Goal: Book appointment/travel/reservation

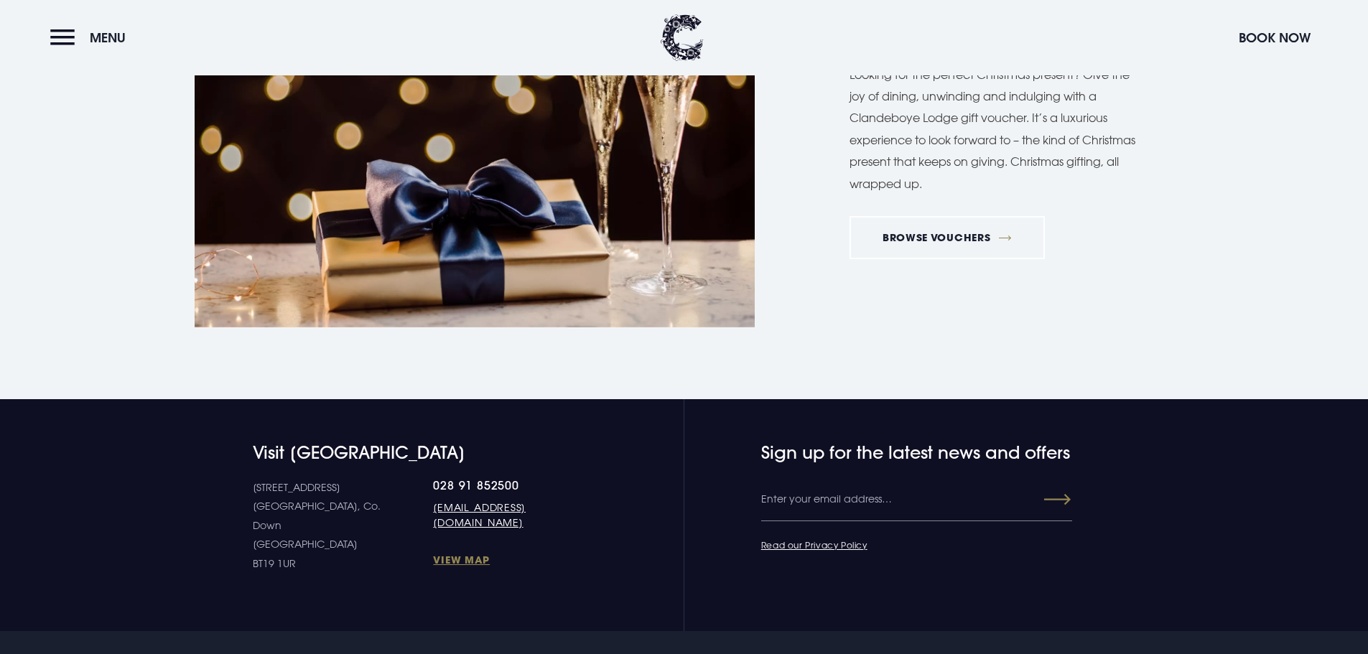
scroll to position [3160, 0]
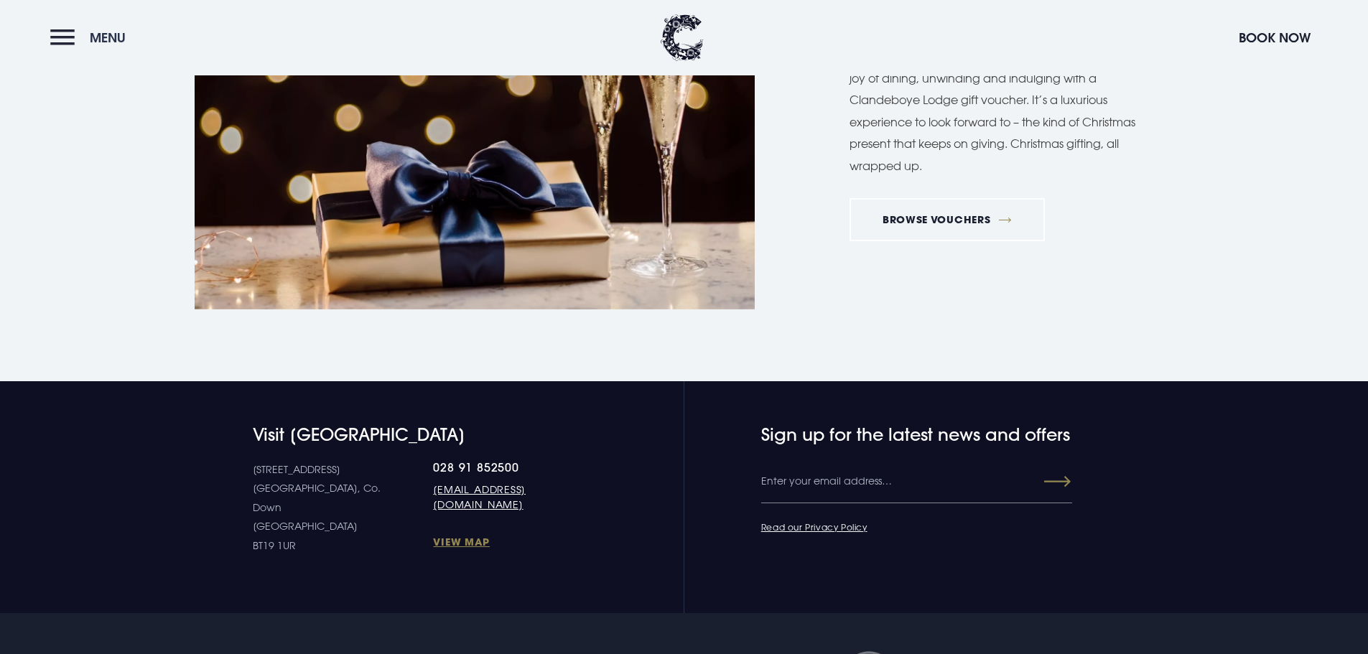
click at [98, 45] on span "Menu" at bounding box center [108, 37] width 36 height 17
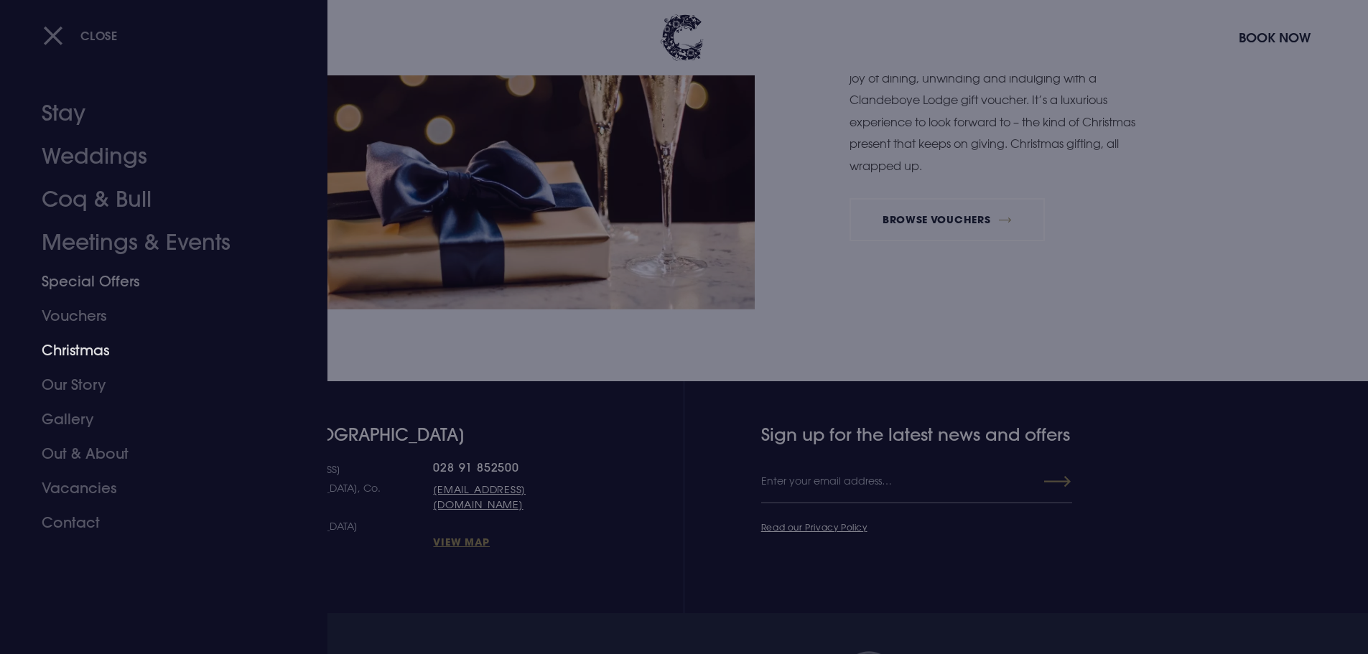
click at [88, 350] on link "Christmas" at bounding box center [155, 350] width 227 height 34
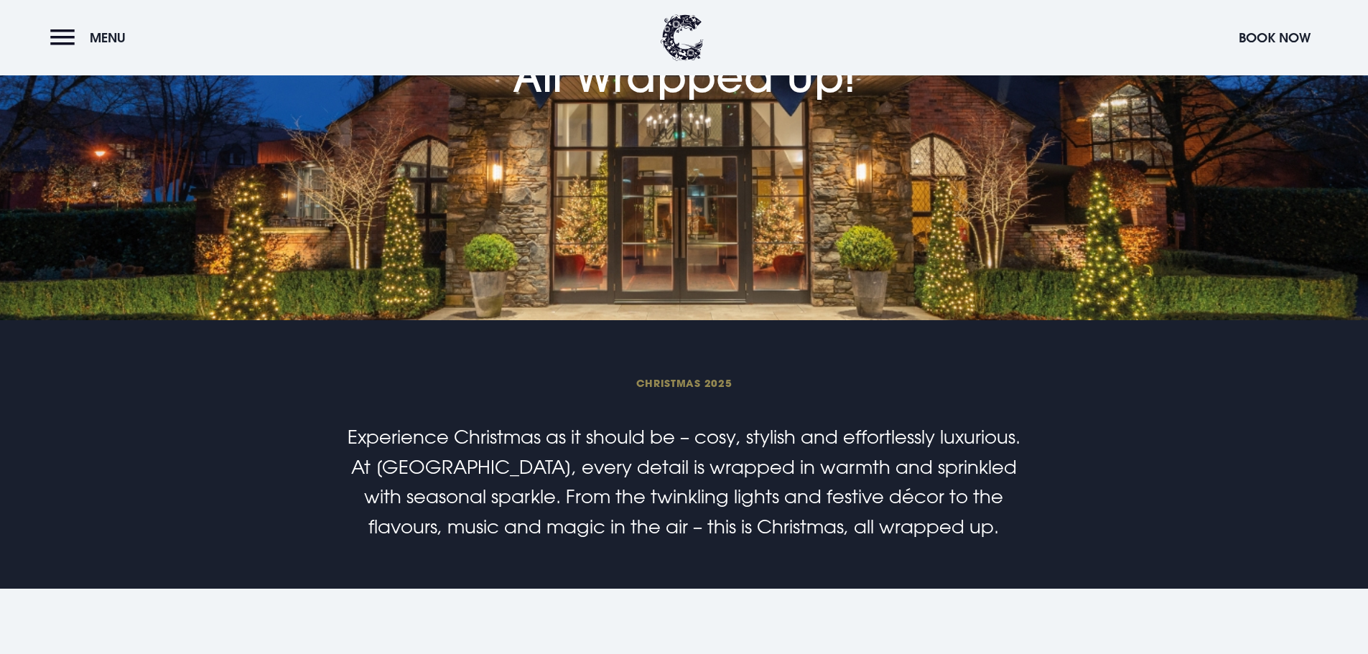
scroll to position [359, 0]
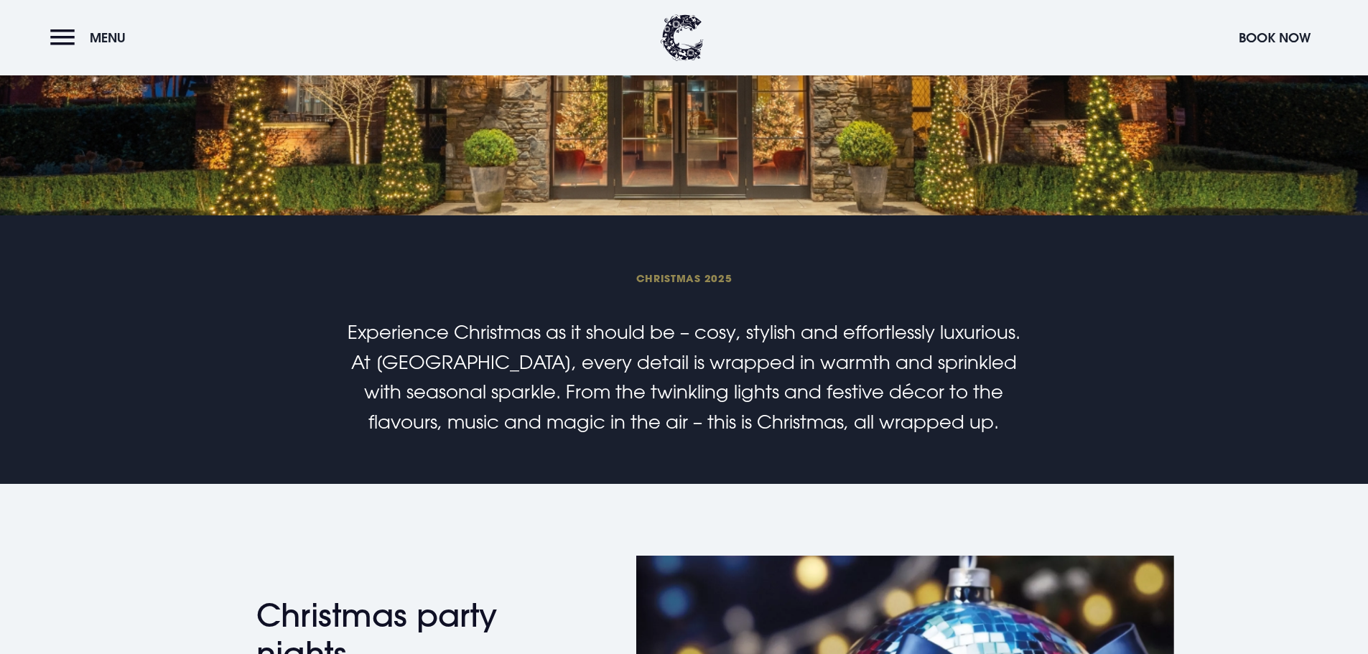
click at [656, 277] on span "Christmas 2025" at bounding box center [684, 278] width 684 height 14
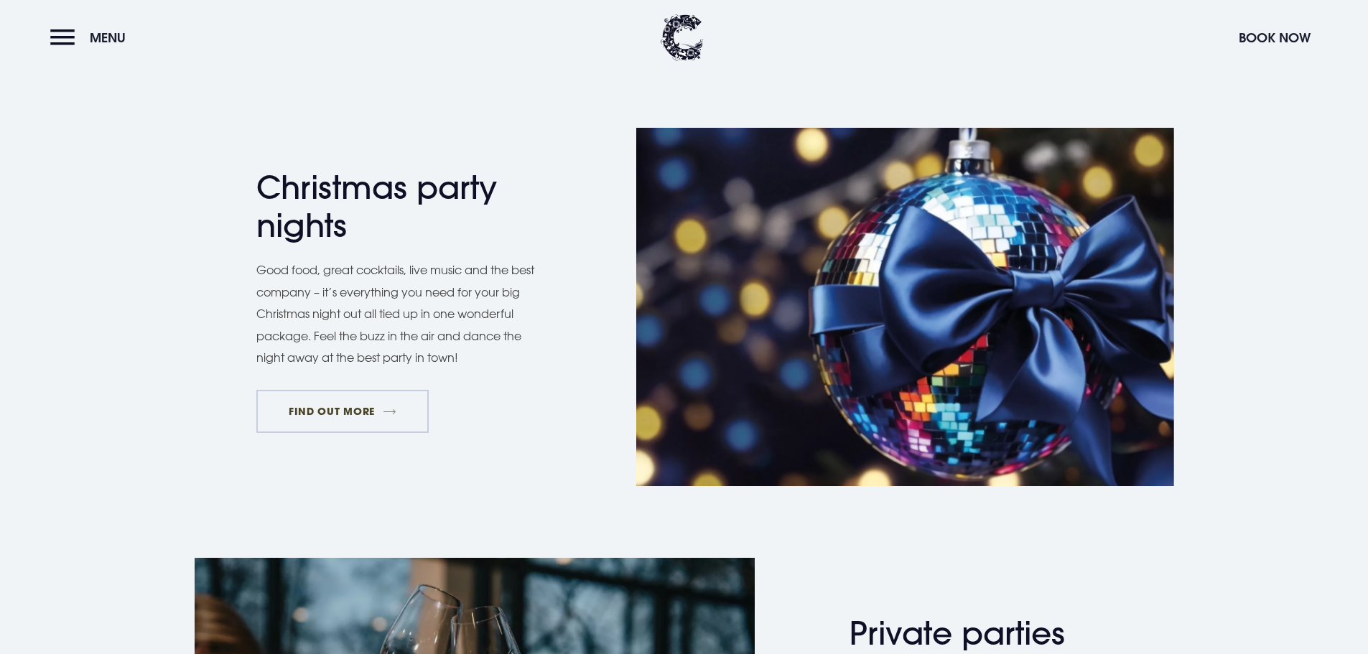
scroll to position [862, 0]
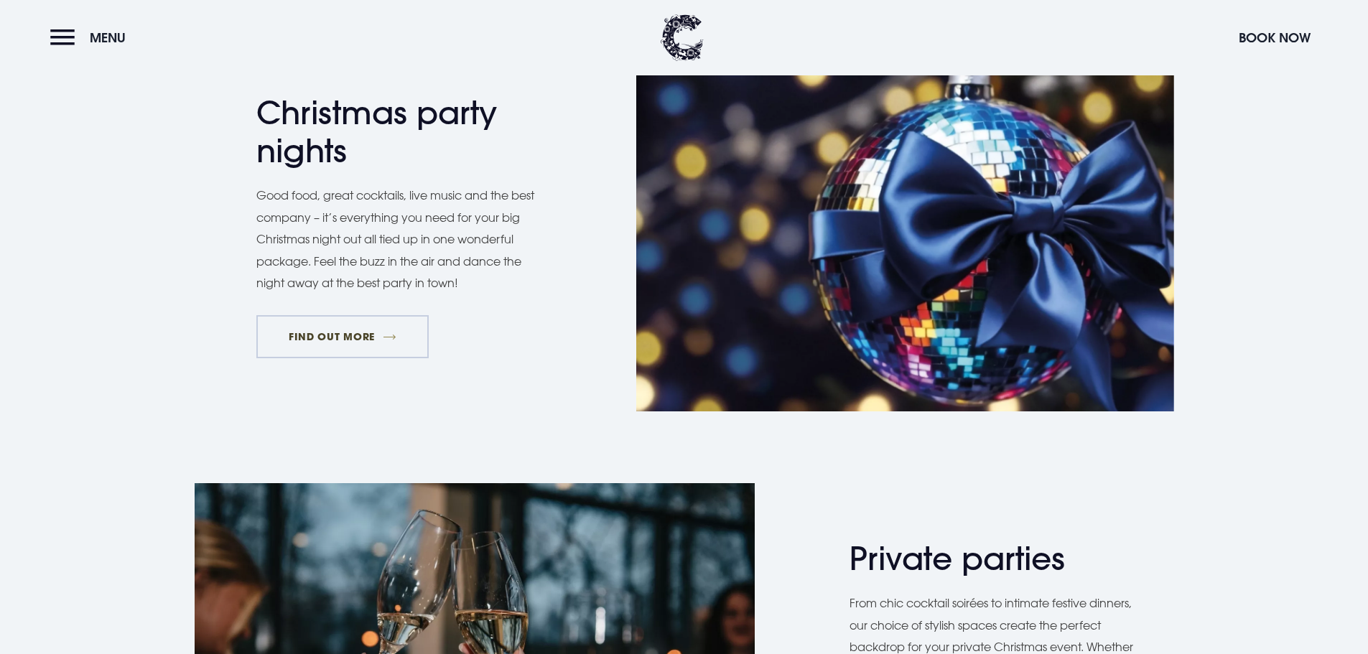
click at [368, 343] on link "FIND OUT MORE" at bounding box center [342, 336] width 173 height 43
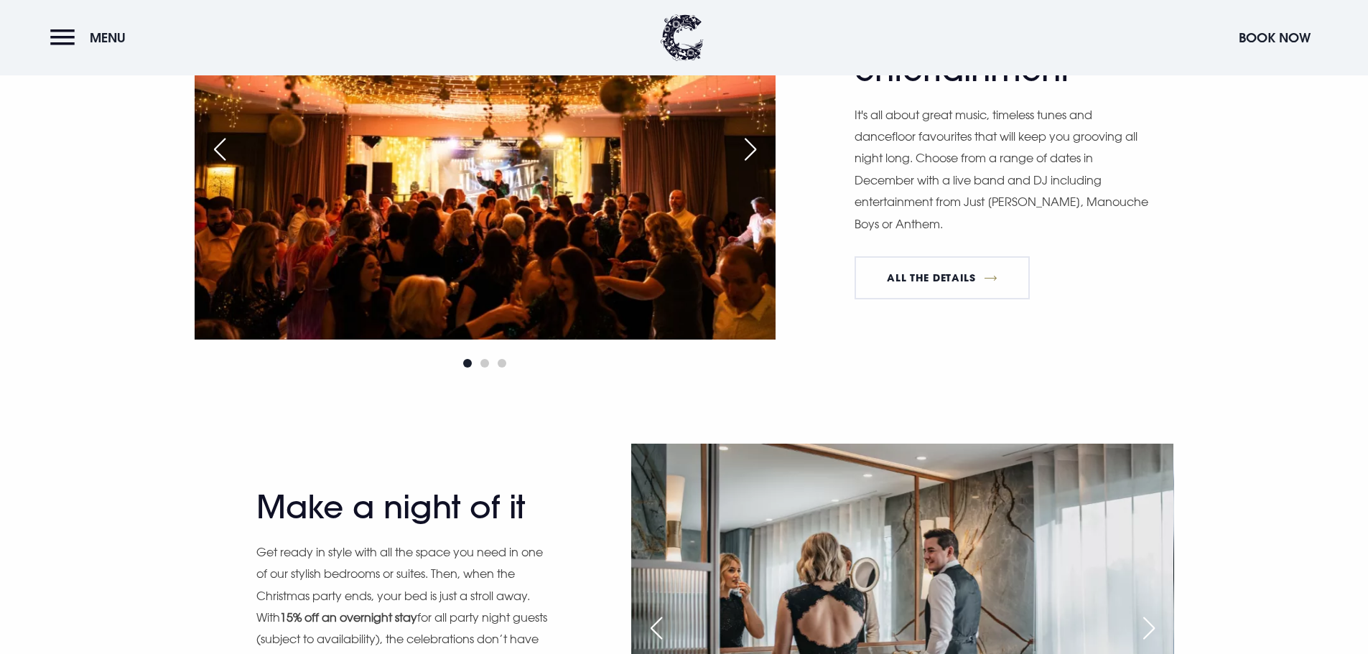
scroll to position [1436, 0]
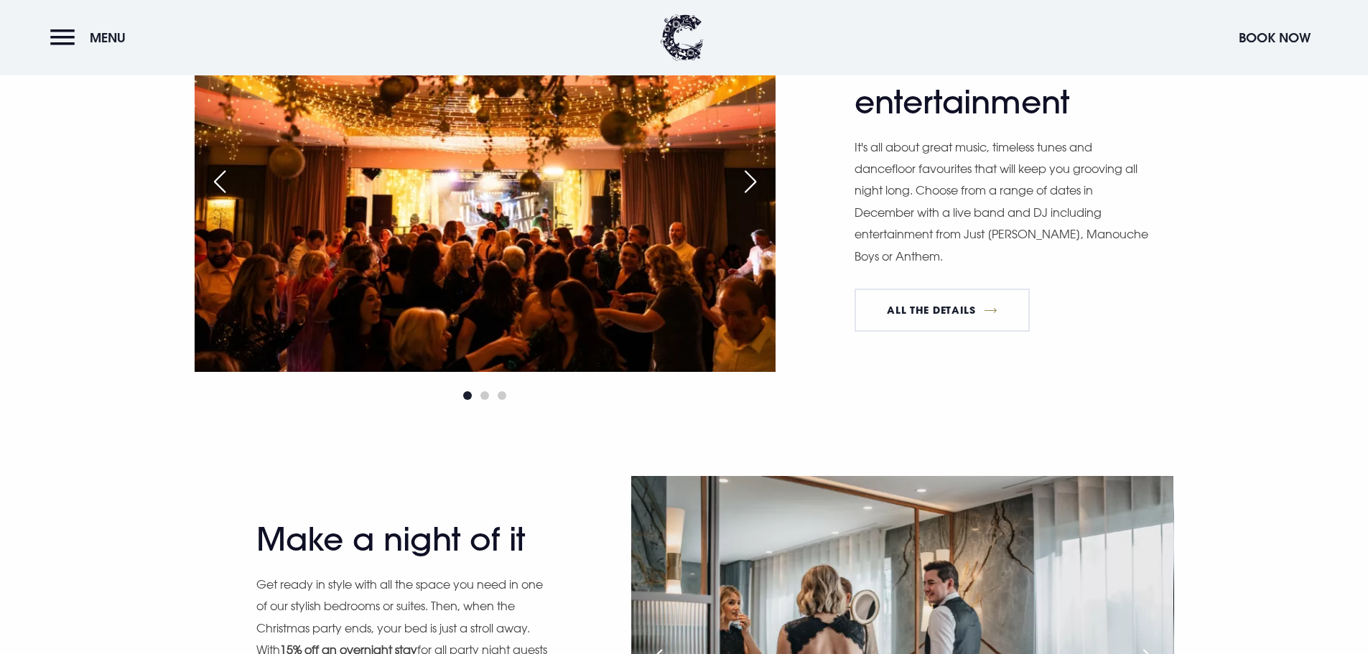
click at [745, 184] on div "Next slide" at bounding box center [750, 182] width 36 height 32
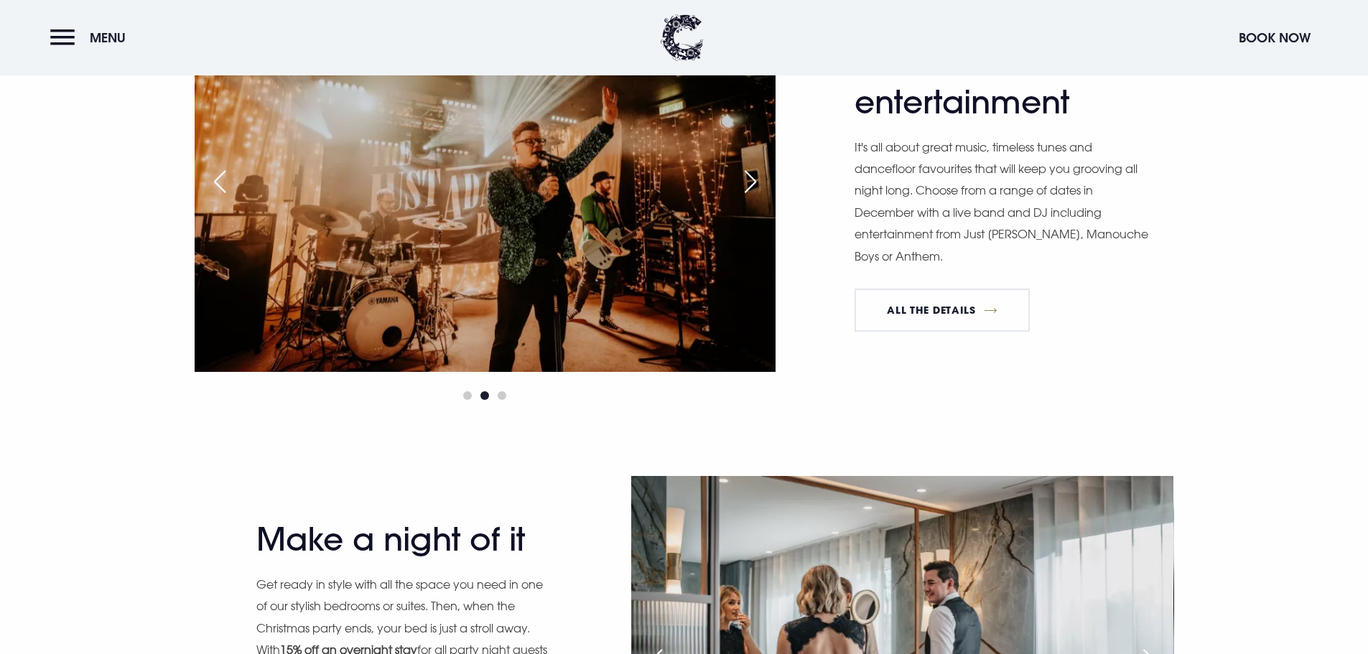
click at [745, 184] on div "Next slide" at bounding box center [750, 182] width 36 height 32
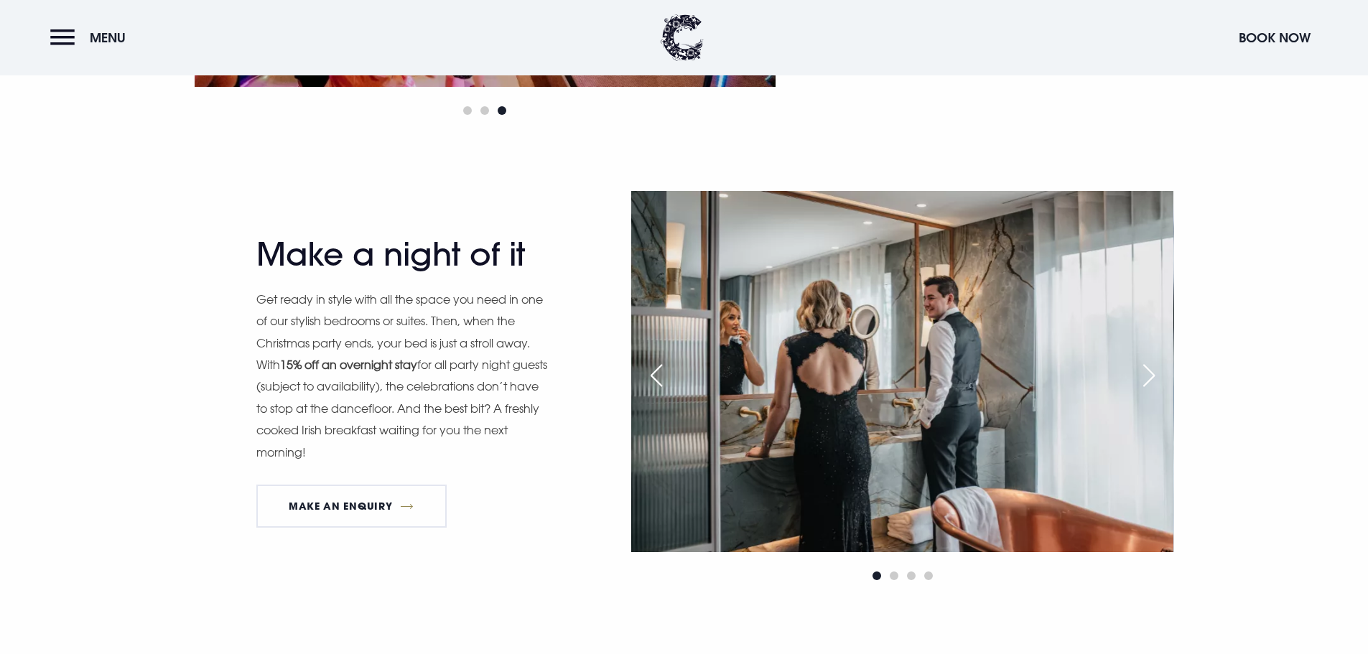
scroll to position [1723, 0]
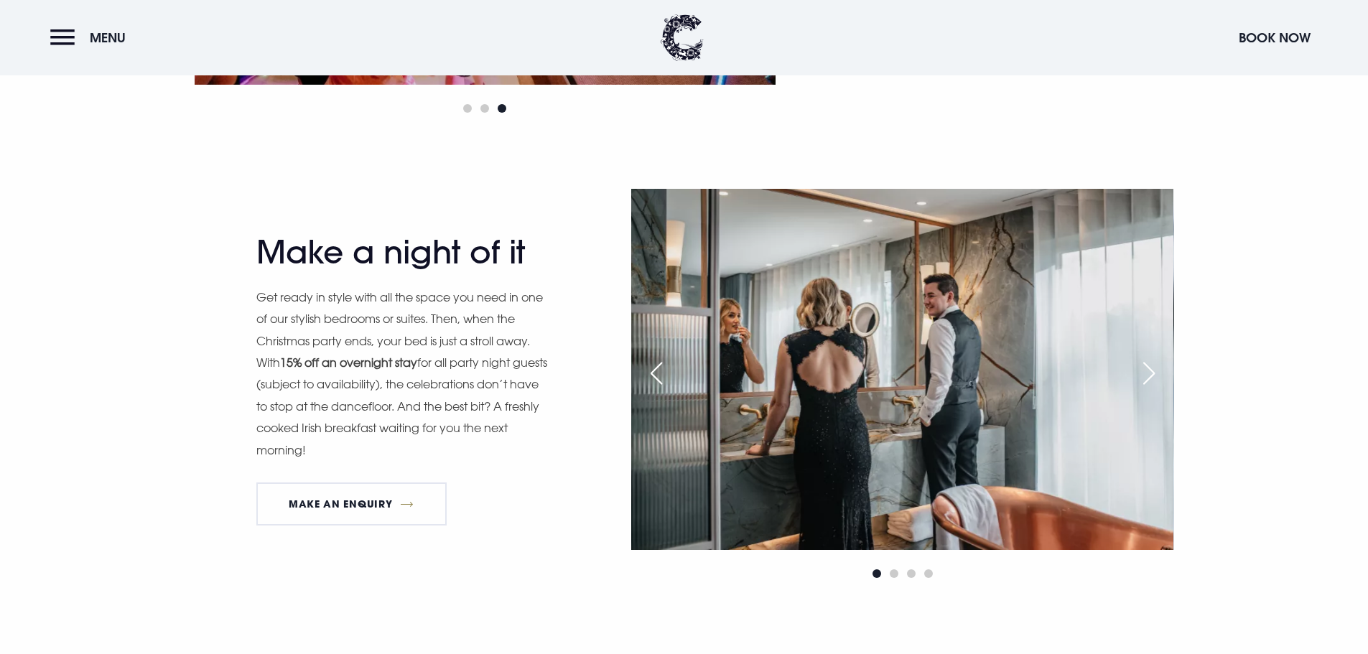
click at [1146, 380] on div "Next slide" at bounding box center [1149, 374] width 36 height 32
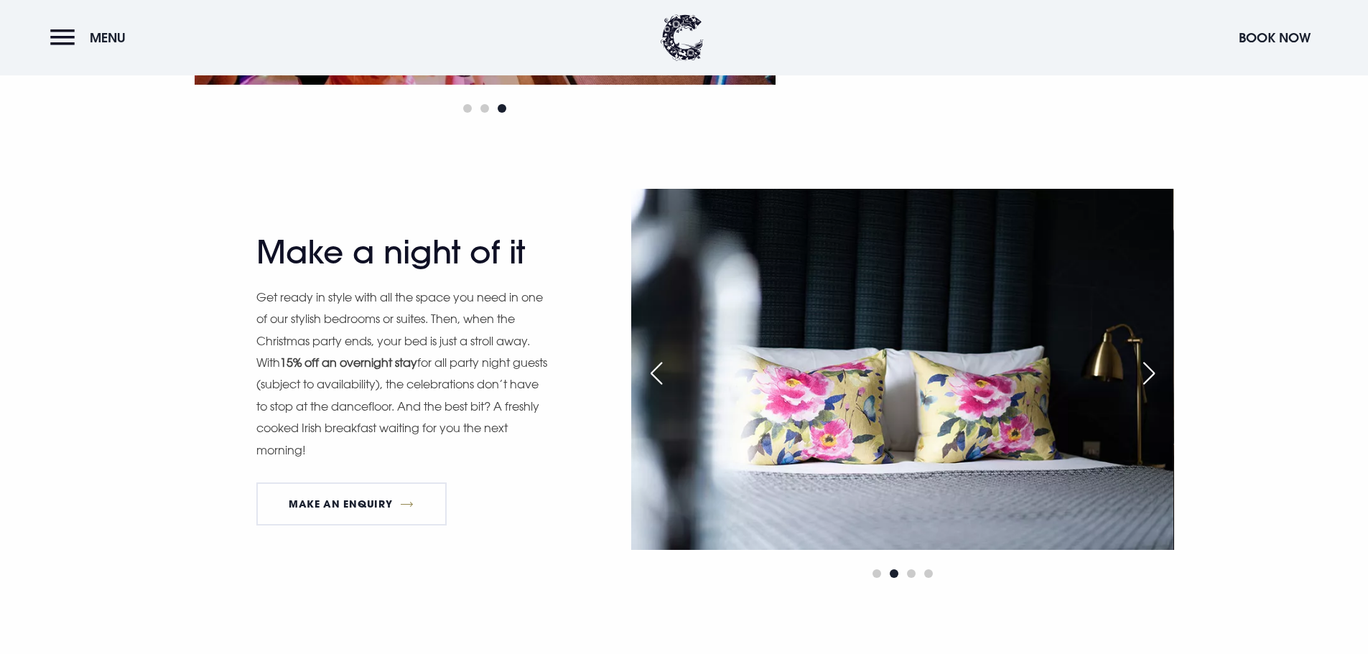
click at [1146, 380] on div "Next slide" at bounding box center [1149, 374] width 36 height 32
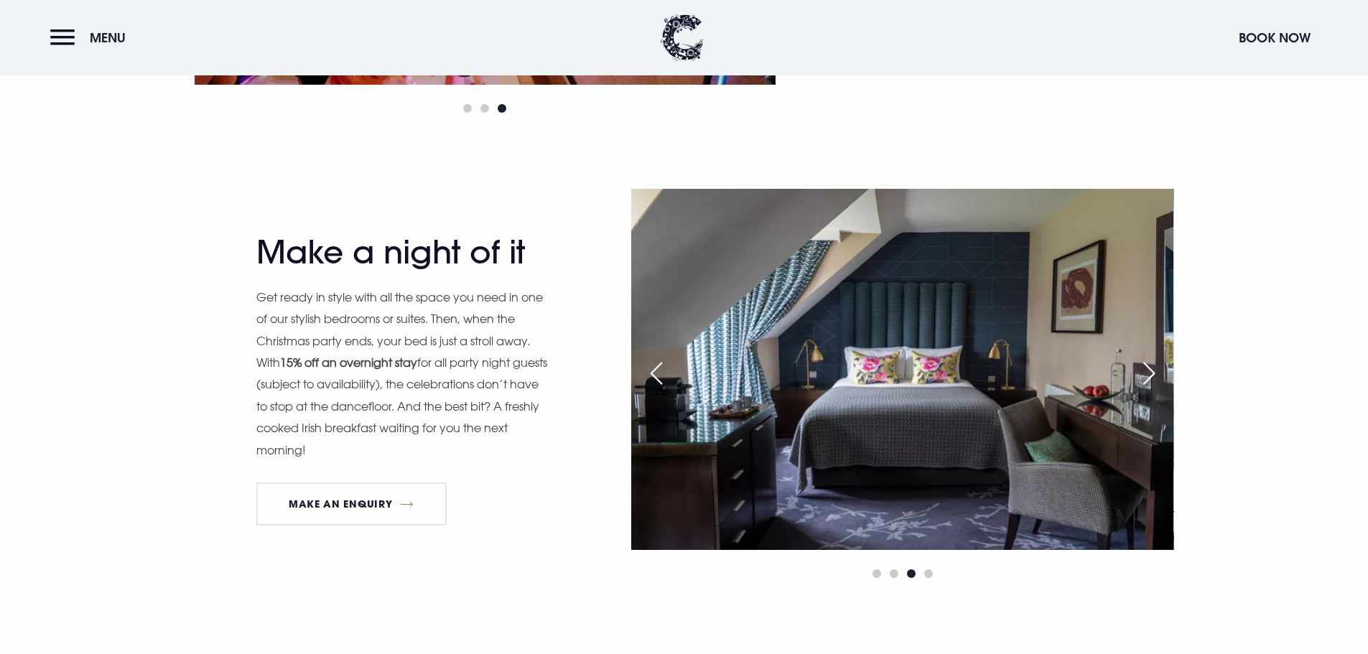
click at [1146, 380] on div "Next slide" at bounding box center [1149, 374] width 36 height 32
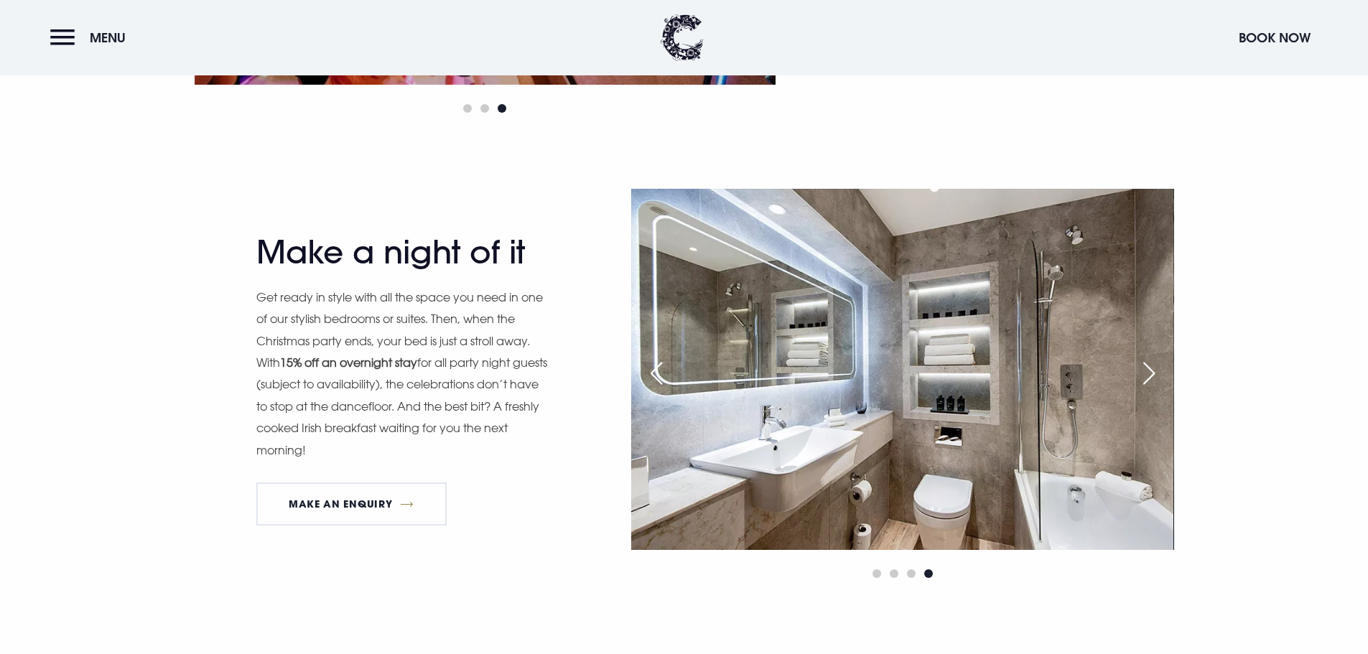
click at [1146, 380] on div "Next slide" at bounding box center [1149, 374] width 36 height 32
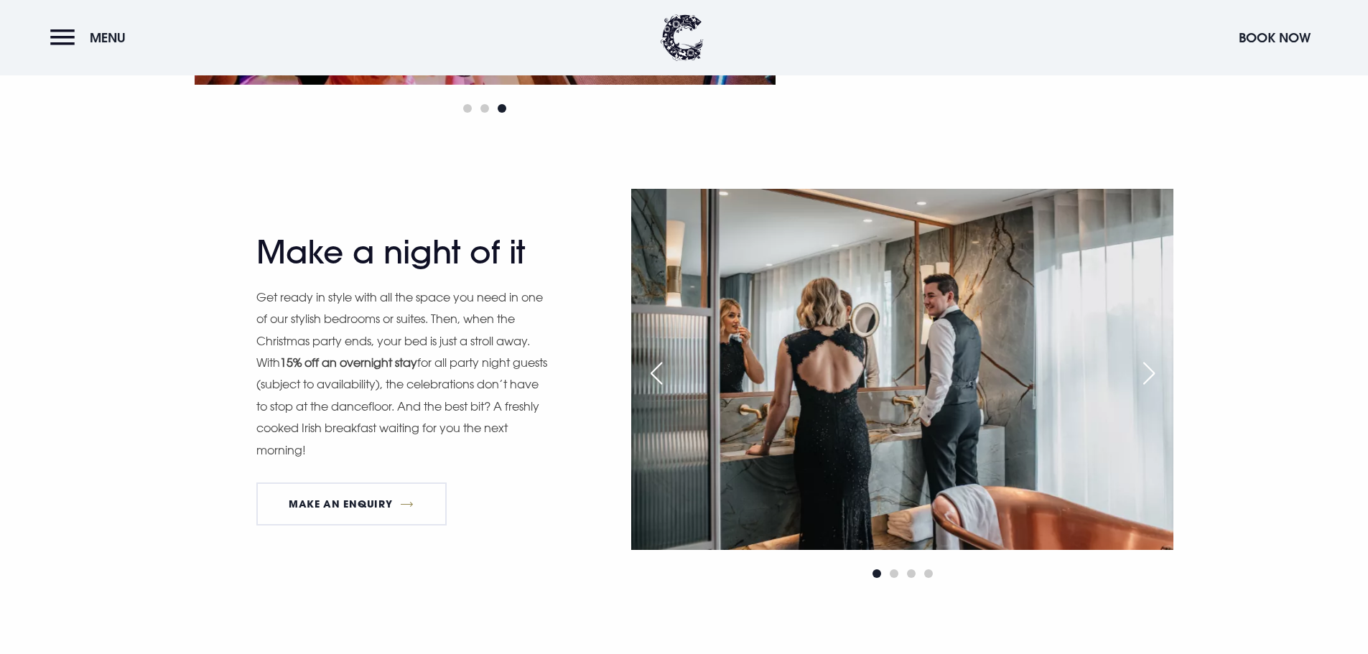
click at [1146, 380] on div "Next slide" at bounding box center [1149, 374] width 36 height 32
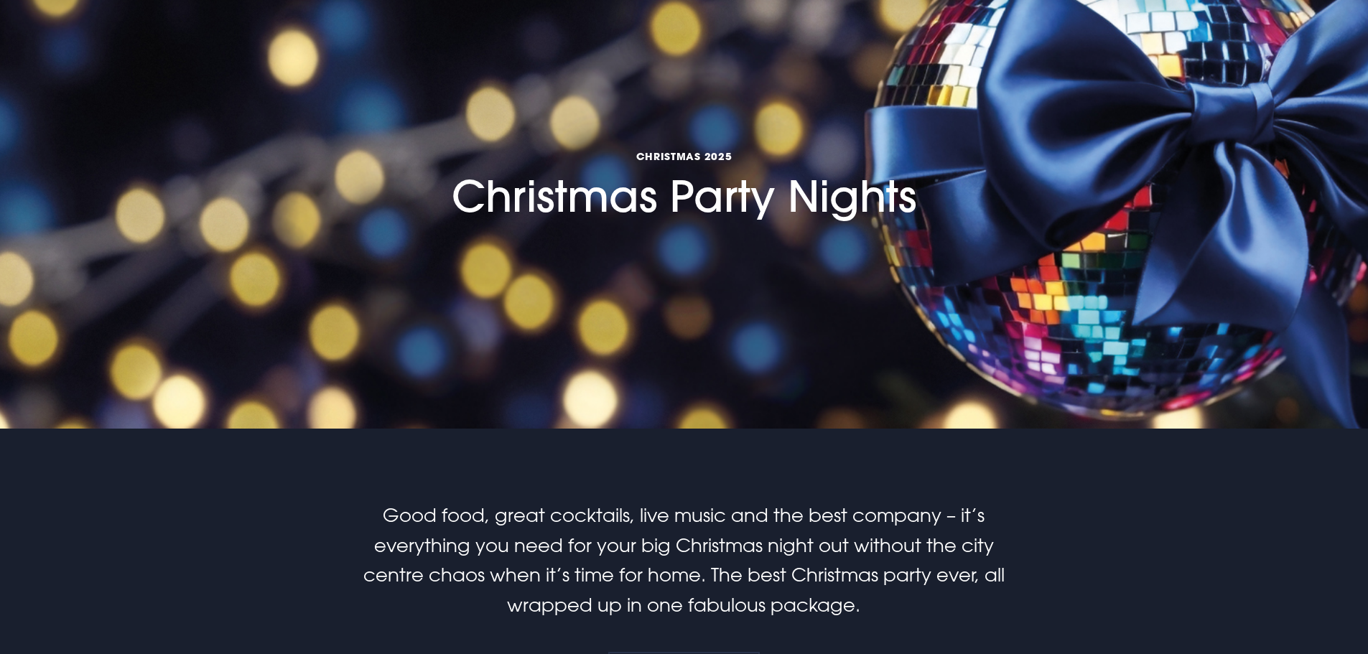
scroll to position [0, 0]
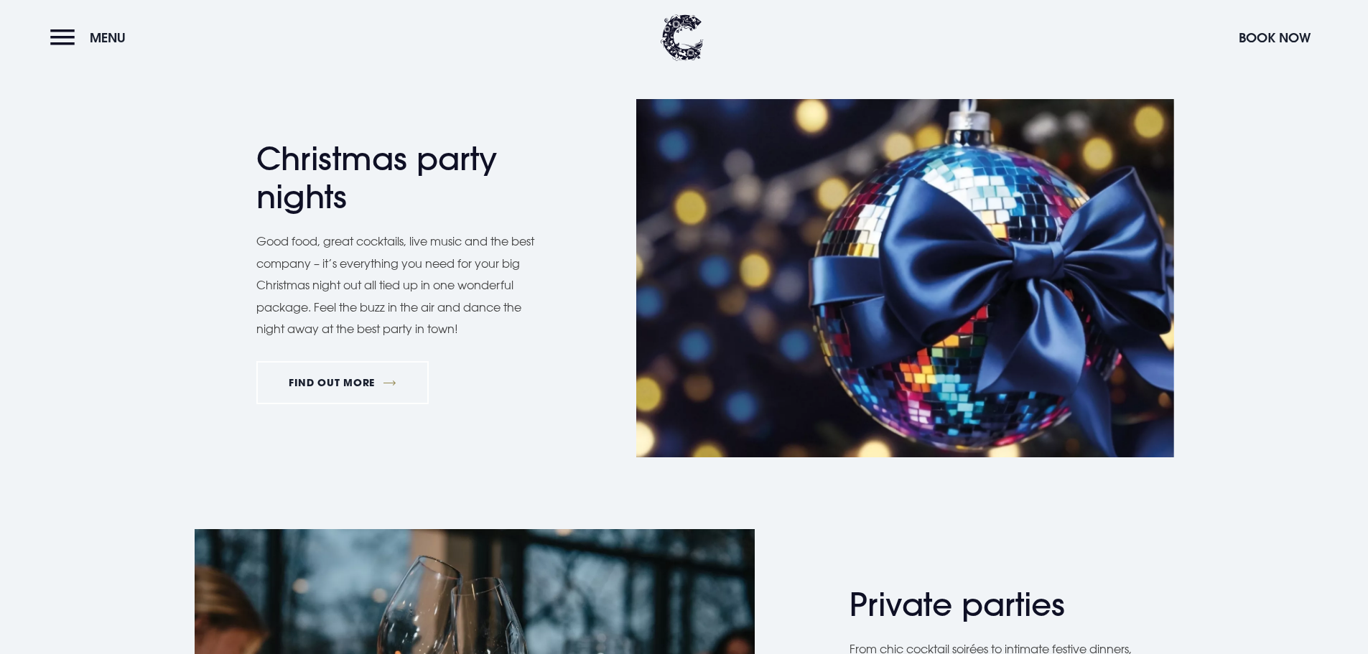
scroll to position [862, 0]
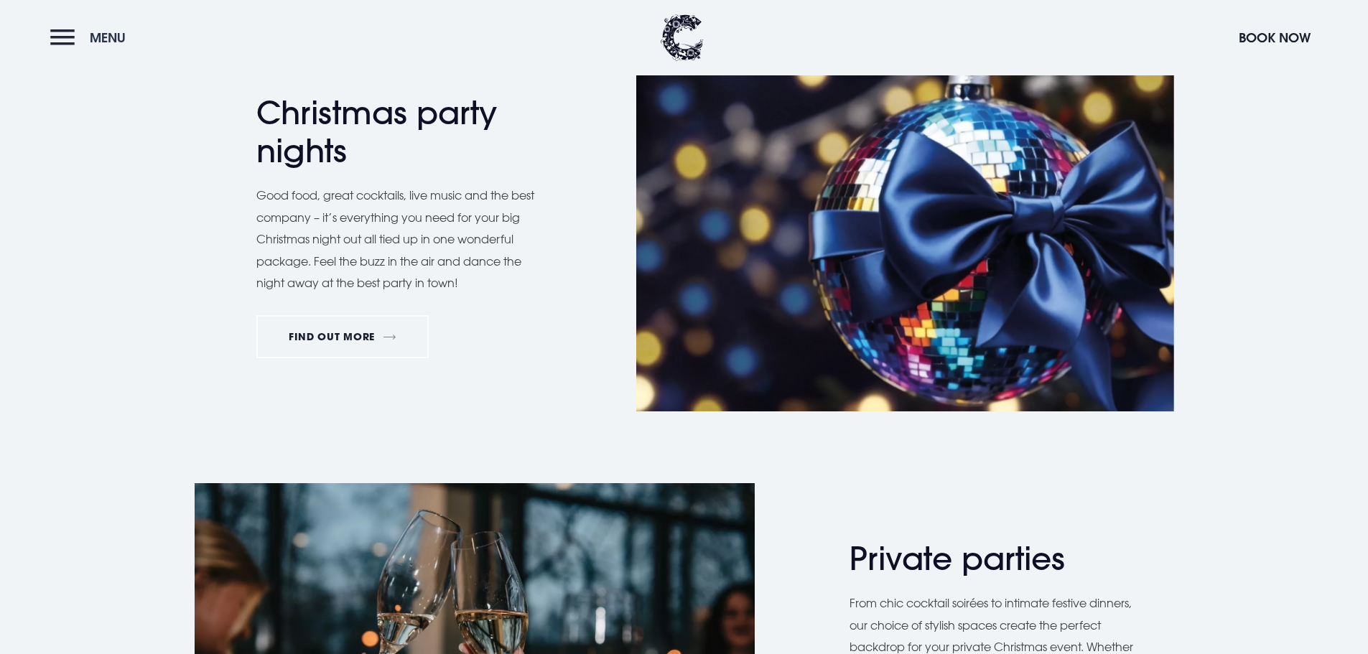
click at [71, 44] on button "Menu" at bounding box center [91, 37] width 83 height 31
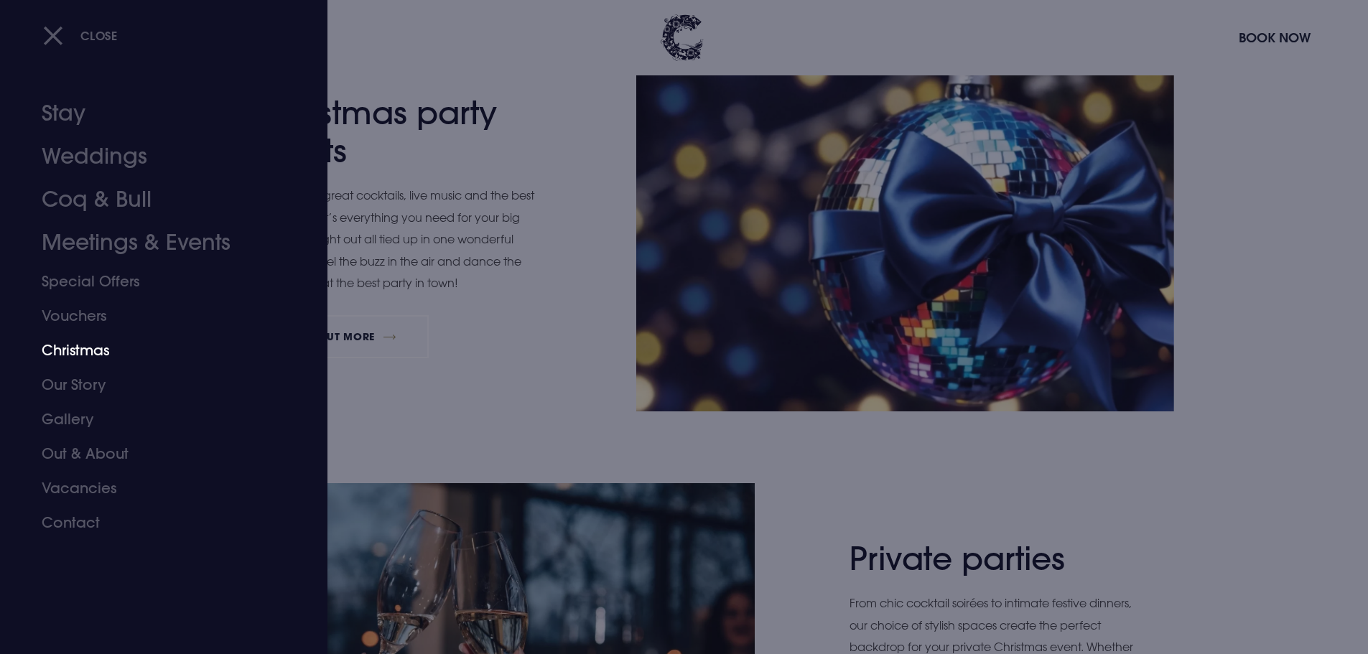
click at [87, 350] on link "Christmas" at bounding box center [155, 350] width 227 height 34
